Goal: Find contact information: Obtain details needed to contact an individual or organization

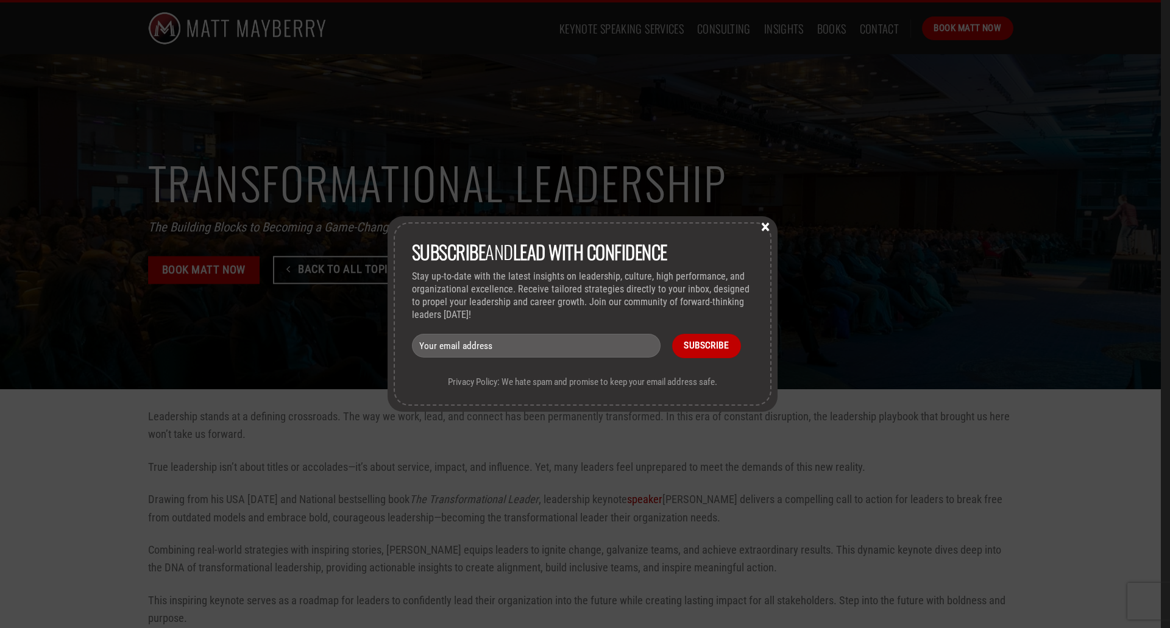
click at [766, 226] on button "×" at bounding box center [765, 226] width 18 height 11
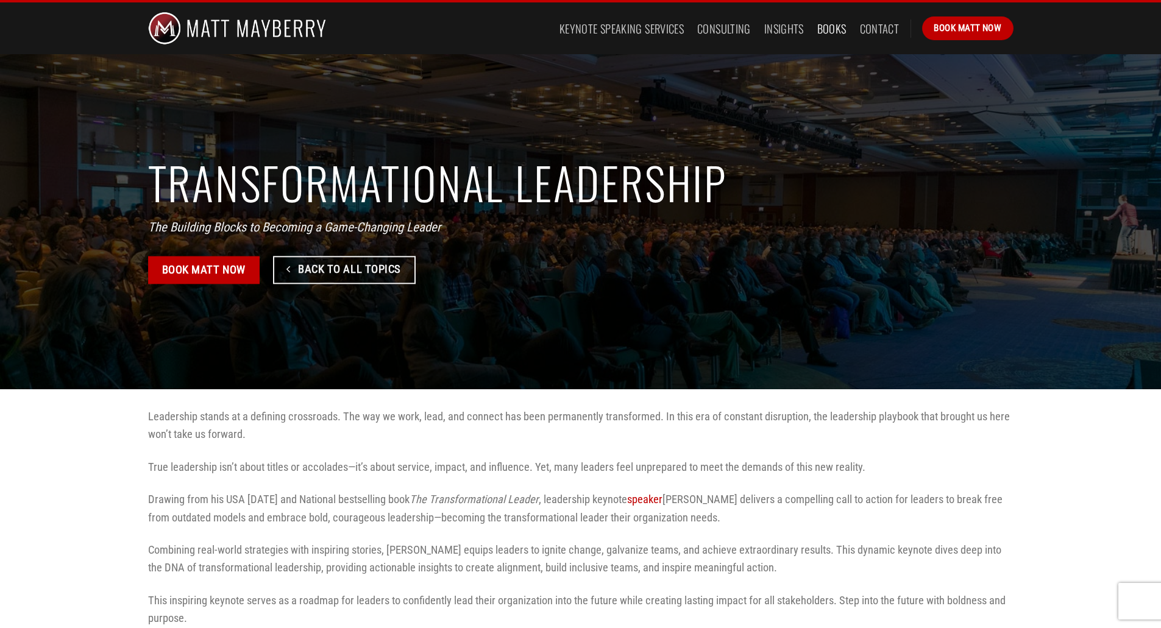
click at [834, 29] on link "Books" at bounding box center [831, 29] width 29 height 22
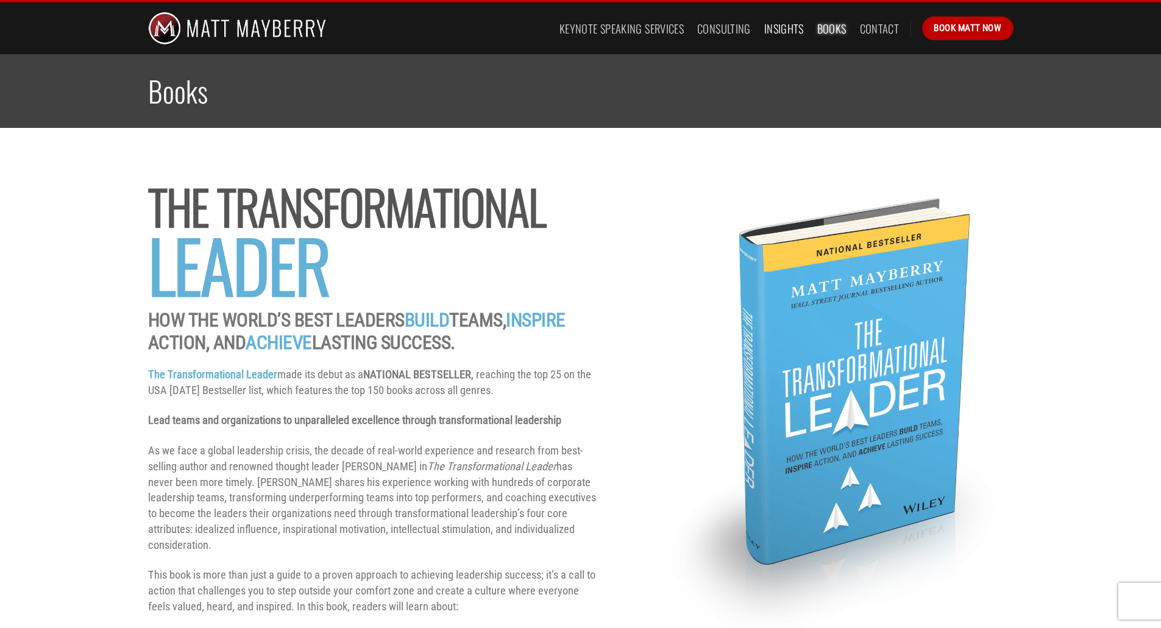
click at [781, 29] on link "Insights" at bounding box center [784, 29] width 40 height 22
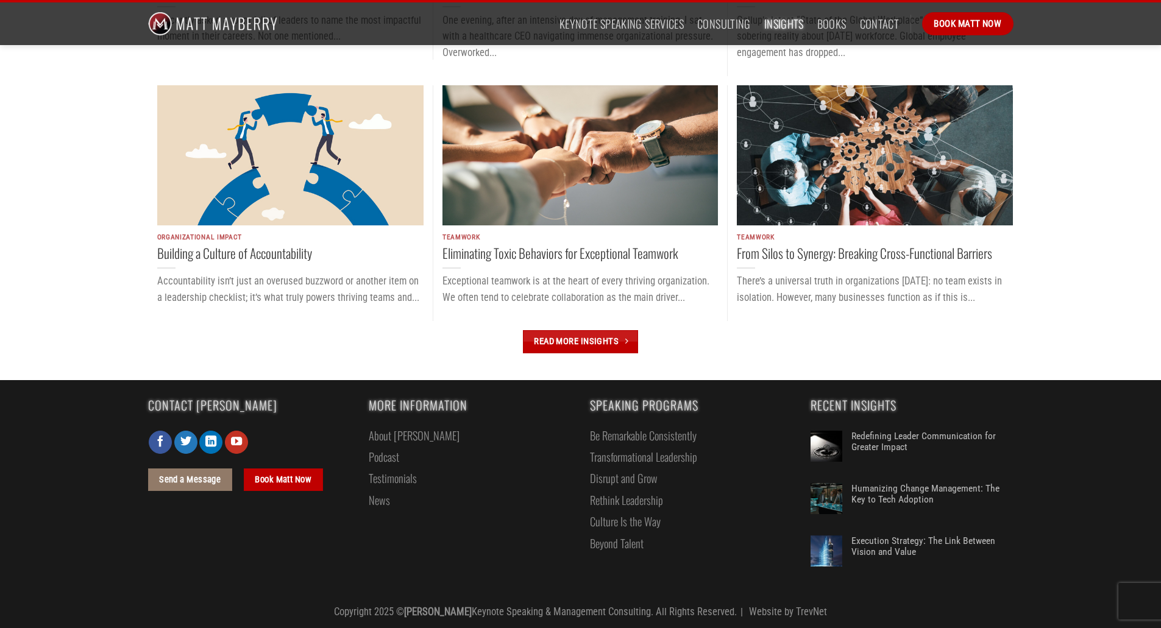
scroll to position [1189, 0]
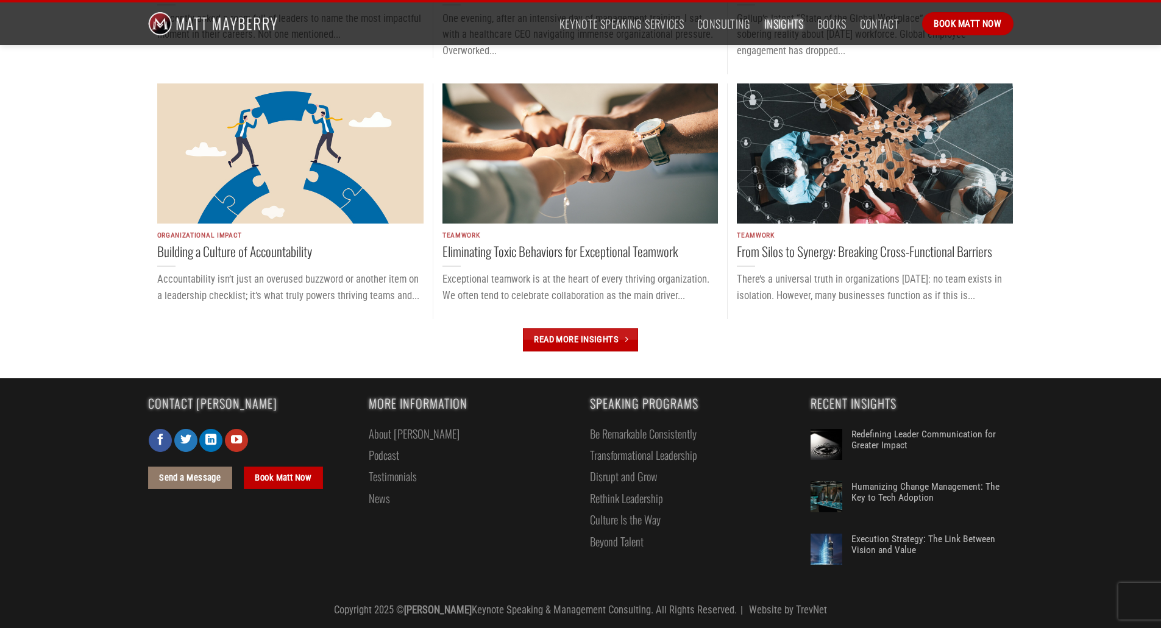
click at [384, 474] on link "Testimonials" at bounding box center [393, 476] width 48 height 21
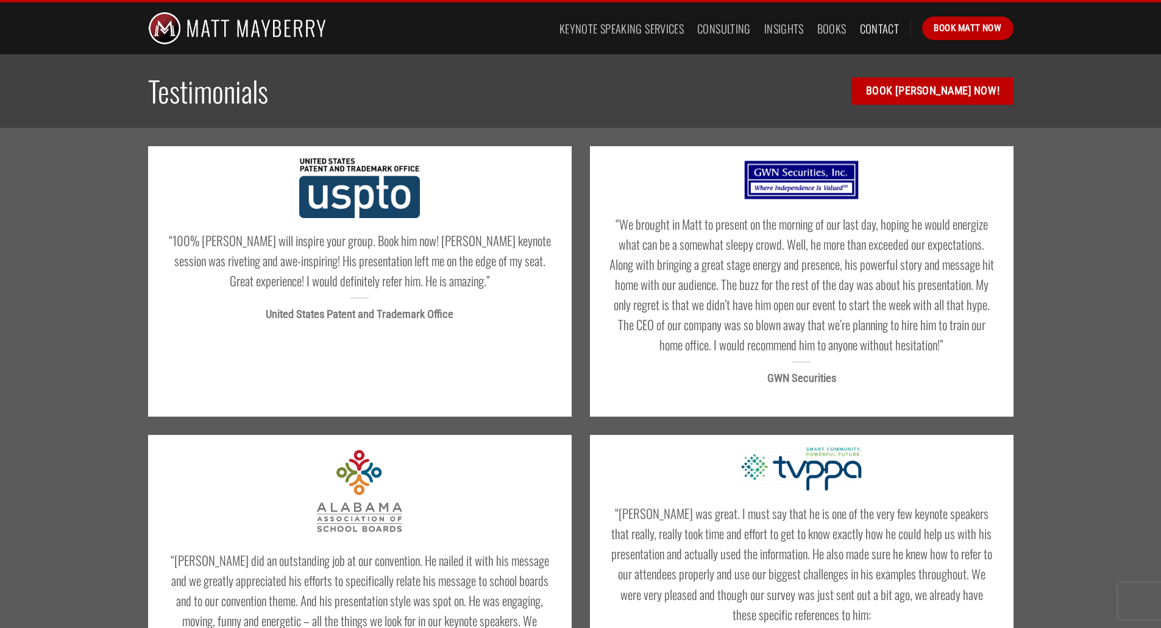
click at [876, 32] on link "Contact" at bounding box center [880, 29] width 40 height 22
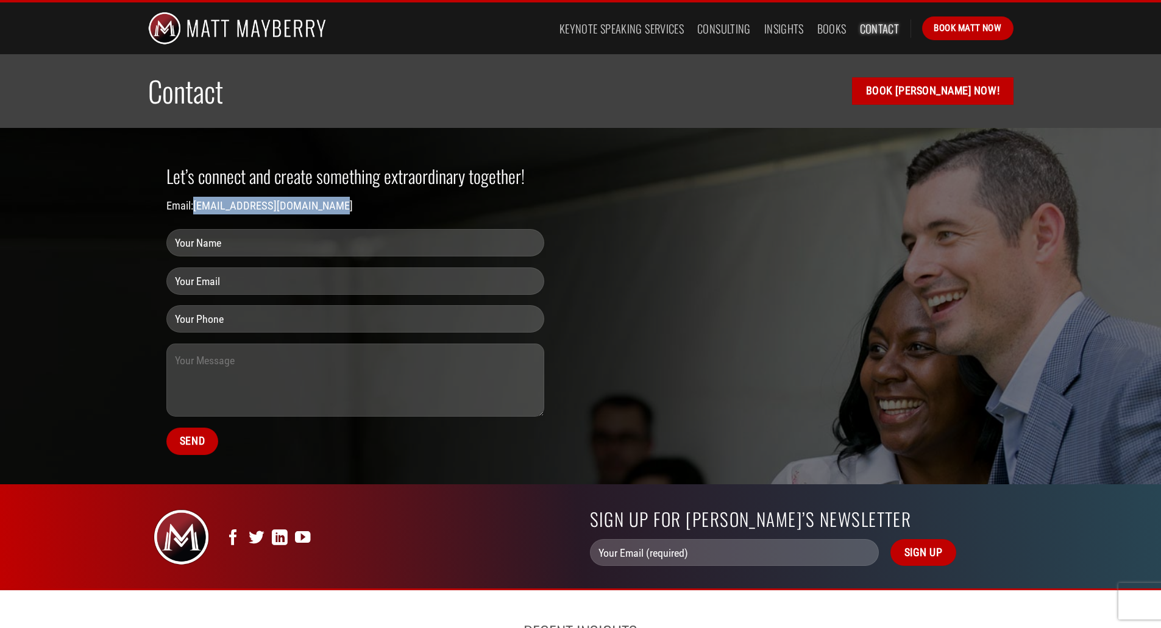
drag, startPoint x: 339, startPoint y: 204, endPoint x: 196, endPoint y: 208, distance: 143.3
click at [196, 208] on p "Email: [EMAIL_ADDRESS][DOMAIN_NAME]" at bounding box center [355, 206] width 378 height 18
copy link "[EMAIL_ADDRESS][DOMAIN_NAME]"
click at [252, 203] on link "[EMAIL_ADDRESS][DOMAIN_NAME]" at bounding box center [273, 205] width 160 height 13
